Goal: Task Accomplishment & Management: Manage account settings

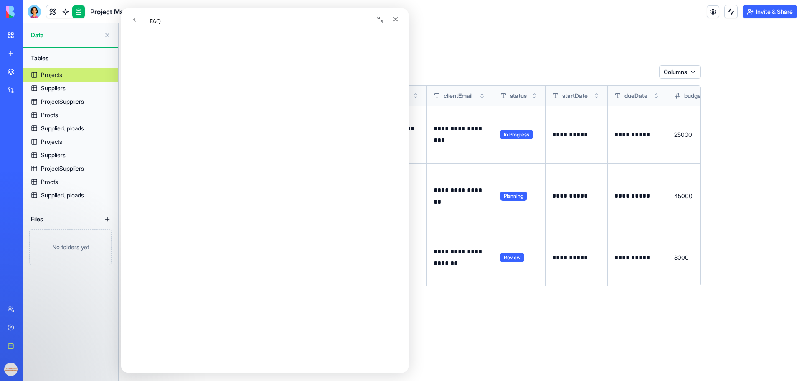
scroll to position [382, 0]
click at [25, 37] on div "My Workspace" at bounding box center [25, 35] width 11 height 8
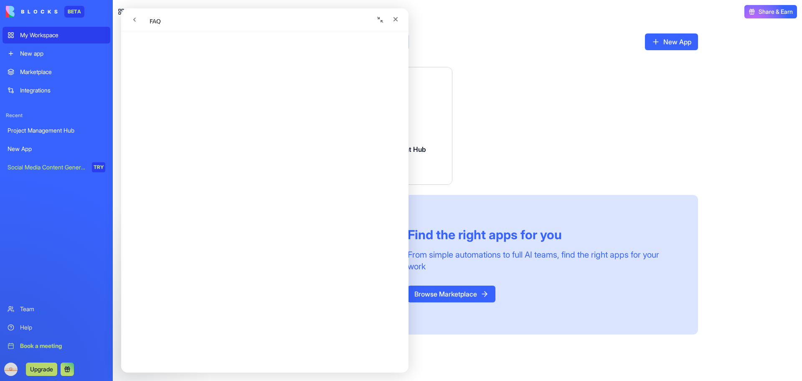
click at [557, 68] on div "Launch New App The Lotsa Group Launch Project Management Hub The Lotsa Group Fi…" at bounding box center [457, 200] width 481 height 267
click at [395, 18] on icon "Close" at bounding box center [396, 19] width 5 height 5
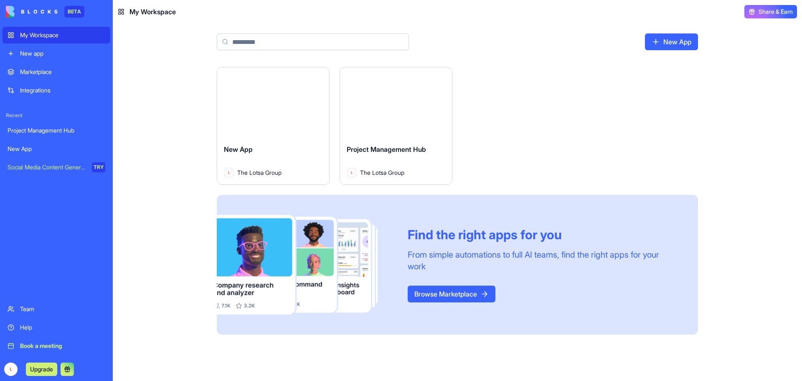
click at [48, 151] on div "New App" at bounding box center [57, 149] width 98 height 8
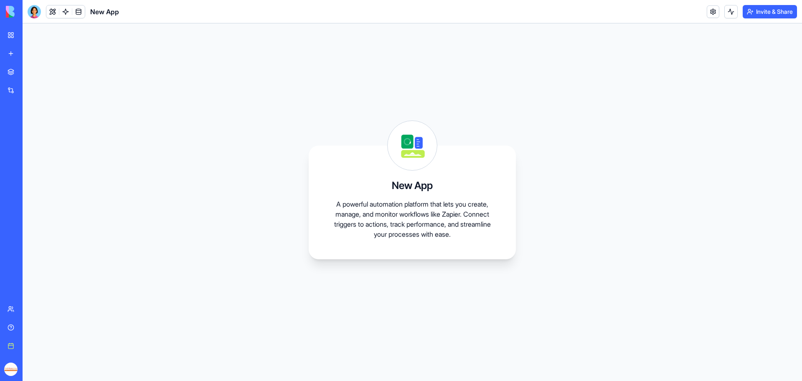
click at [28, 37] on div "My Workspace" at bounding box center [25, 35] width 11 height 8
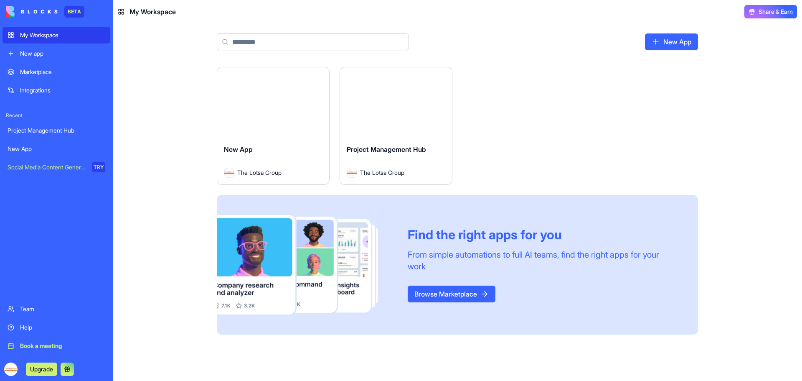
click at [121, 12] on icon at bounding box center [121, 11] width 7 height 7
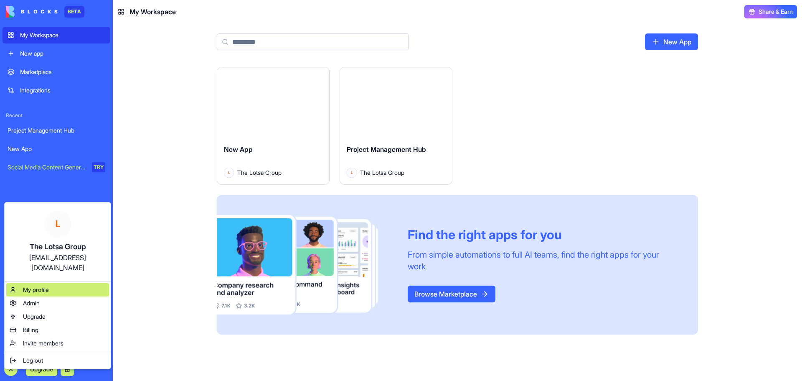
click at [43, 285] on span "My profile" at bounding box center [36, 289] width 26 height 8
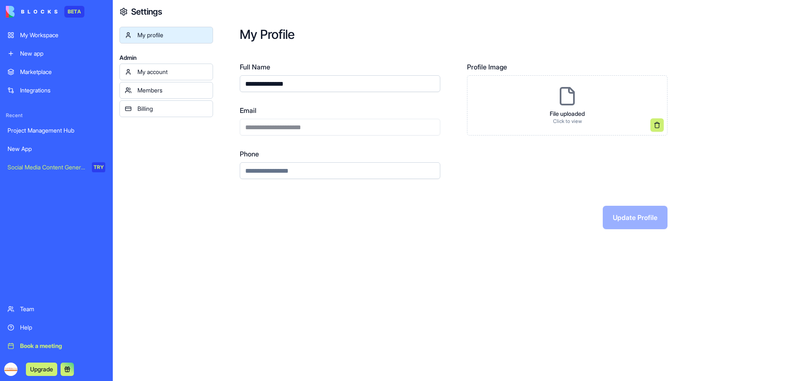
click at [167, 68] on div "My account" at bounding box center [173, 72] width 70 height 8
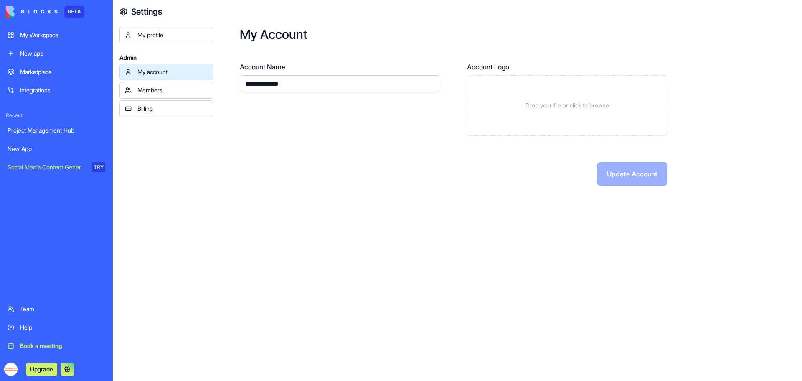
click at [163, 87] on div "Members" at bounding box center [173, 90] width 70 height 8
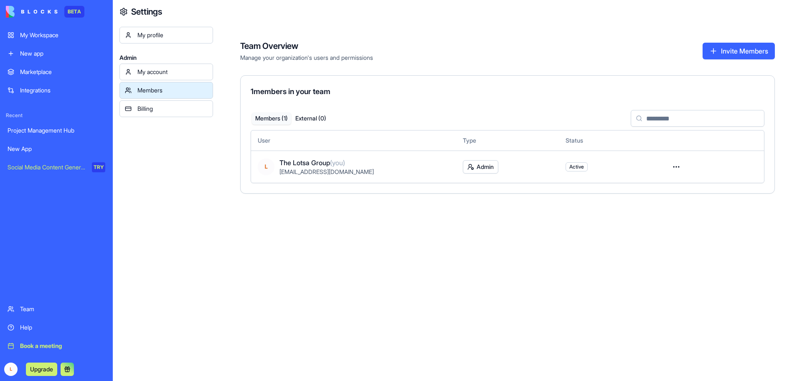
click at [156, 109] on div "Billing" at bounding box center [173, 108] width 70 height 8
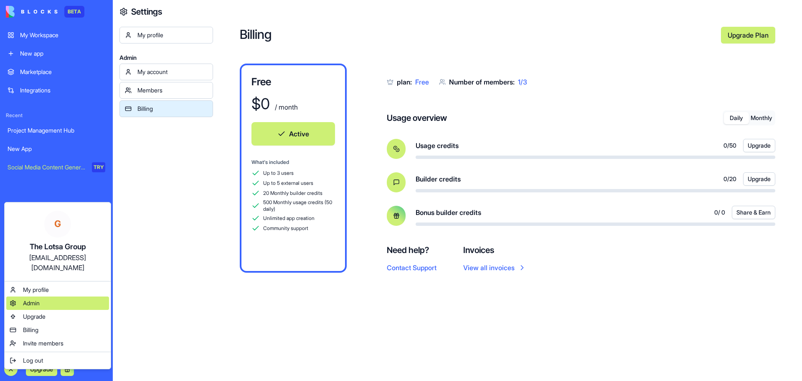
click at [44, 296] on div "Admin" at bounding box center [57, 302] width 103 height 13
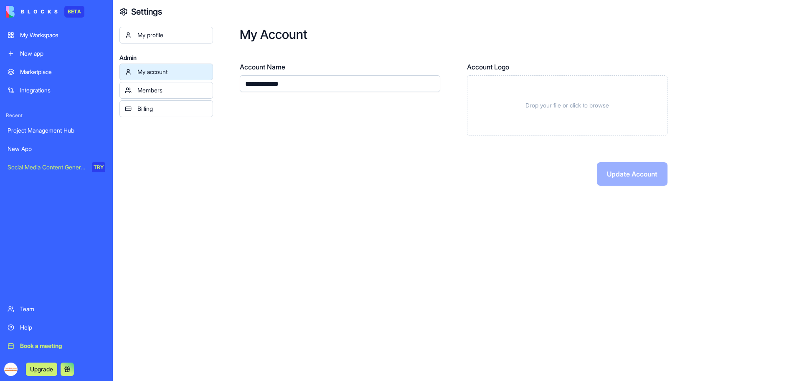
click at [125, 12] on circle at bounding box center [124, 12] width 2 height 2
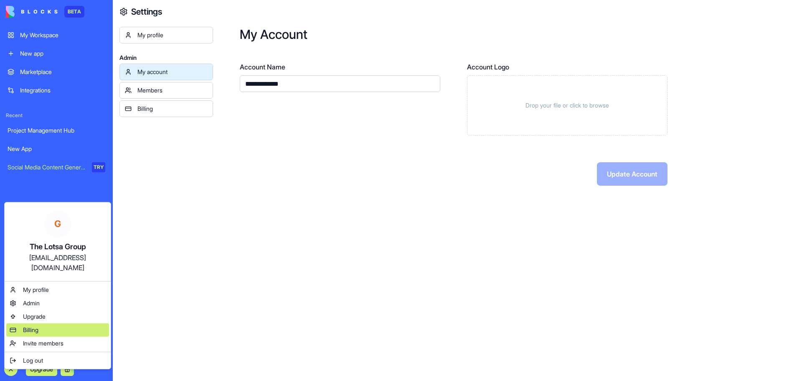
click at [32, 326] on span "Billing" at bounding box center [30, 330] width 15 height 8
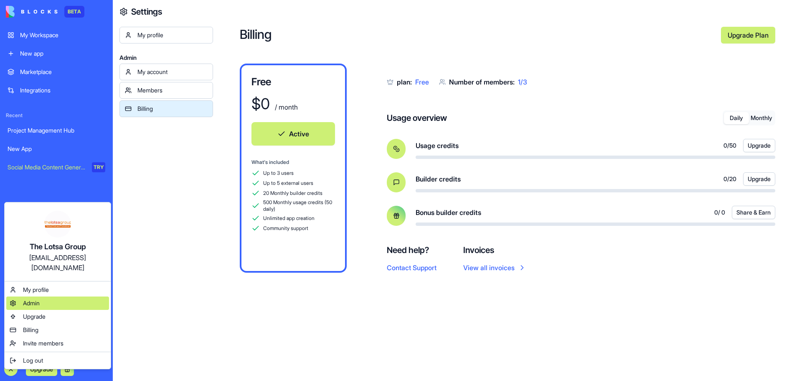
click at [32, 299] on span "Admin" at bounding box center [31, 303] width 17 height 8
